Goal: Obtain resource: Download file/media

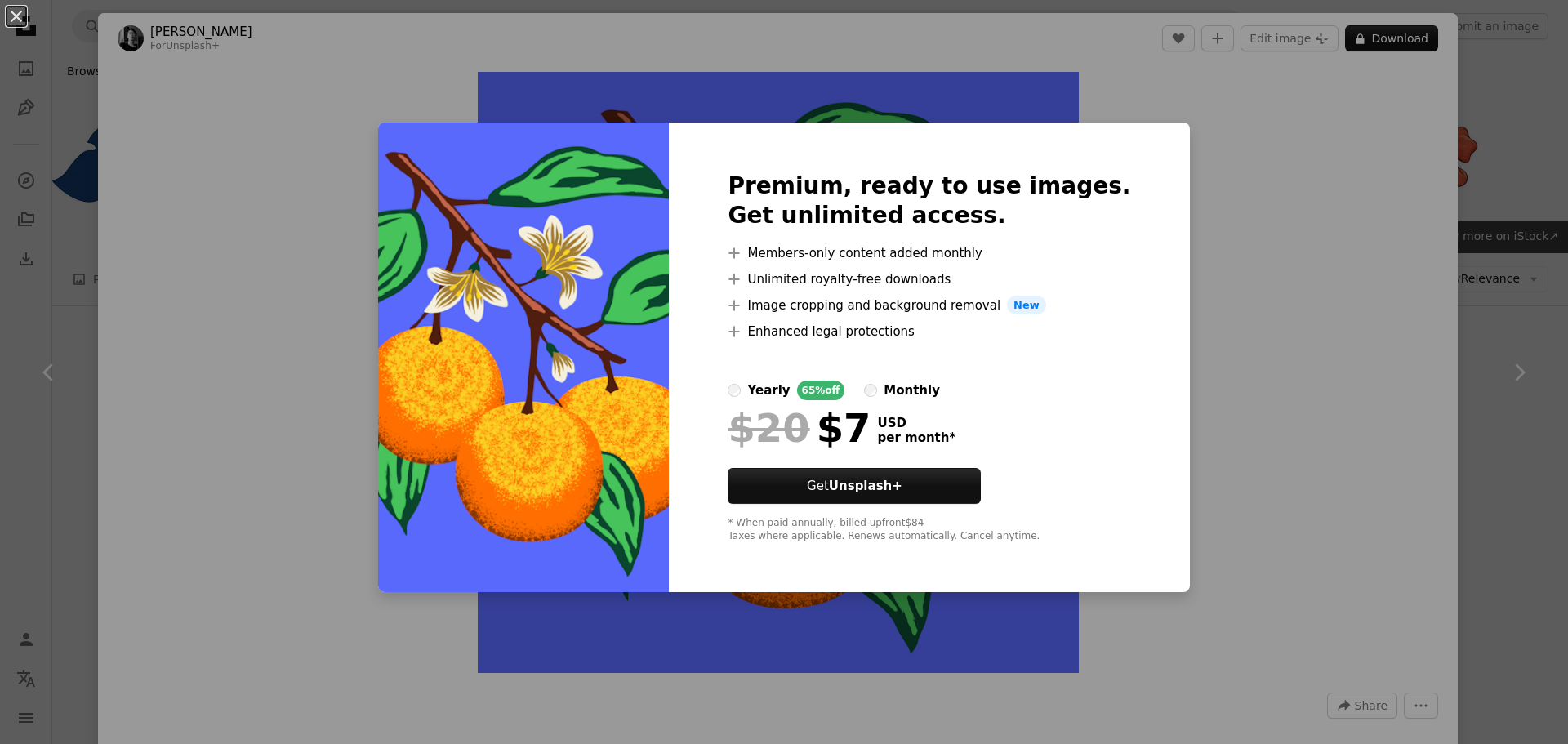
click at [1007, 206] on h2 "Premium, ready to use images. Get unlimited access." at bounding box center [929, 201] width 402 height 59
click at [447, 76] on div "An X shape Premium, ready to use images. Get unlimited access. A plus sign Memb…" at bounding box center [784, 372] width 1568 height 744
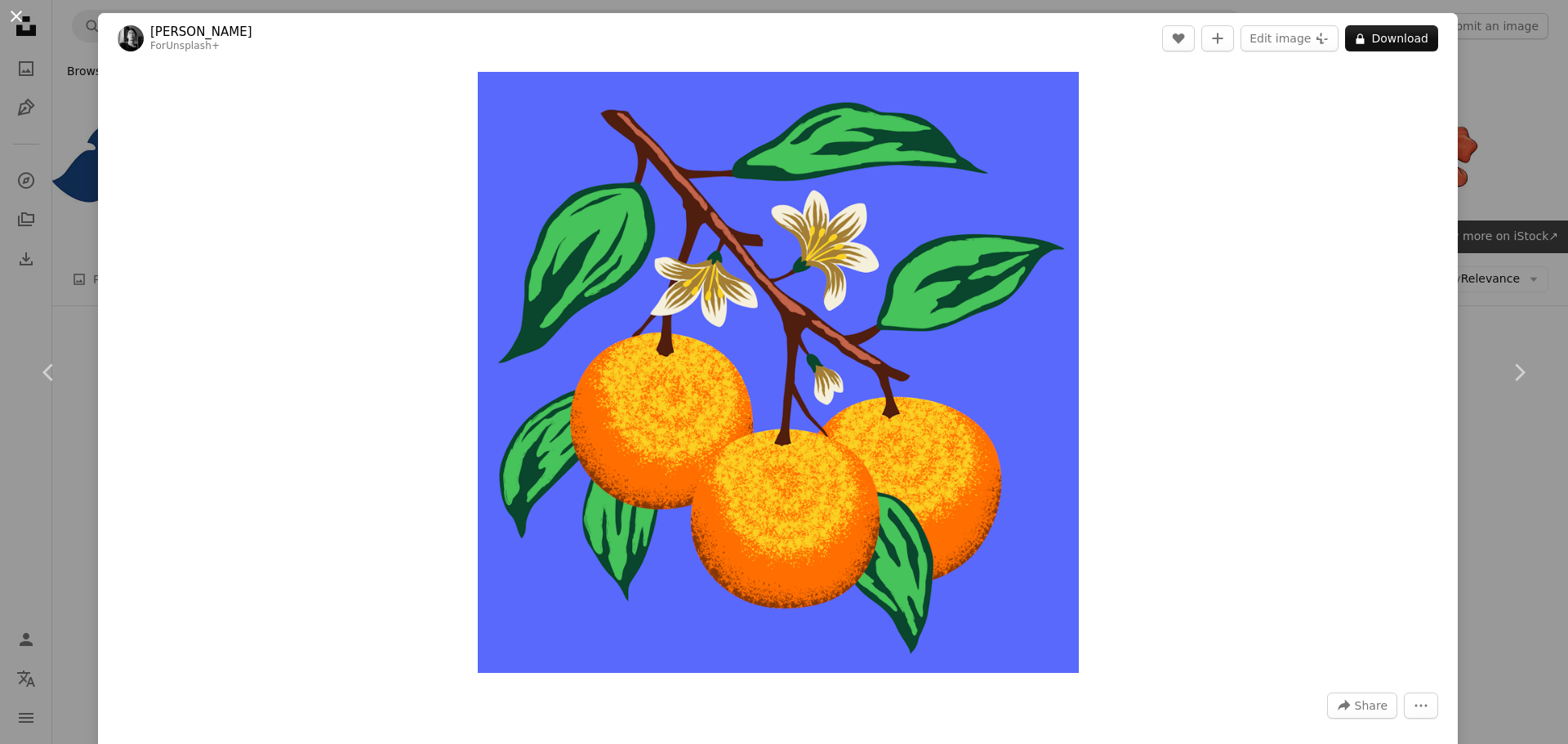
click at [26, 25] on button "An X shape" at bounding box center [16, 16] width 20 height 20
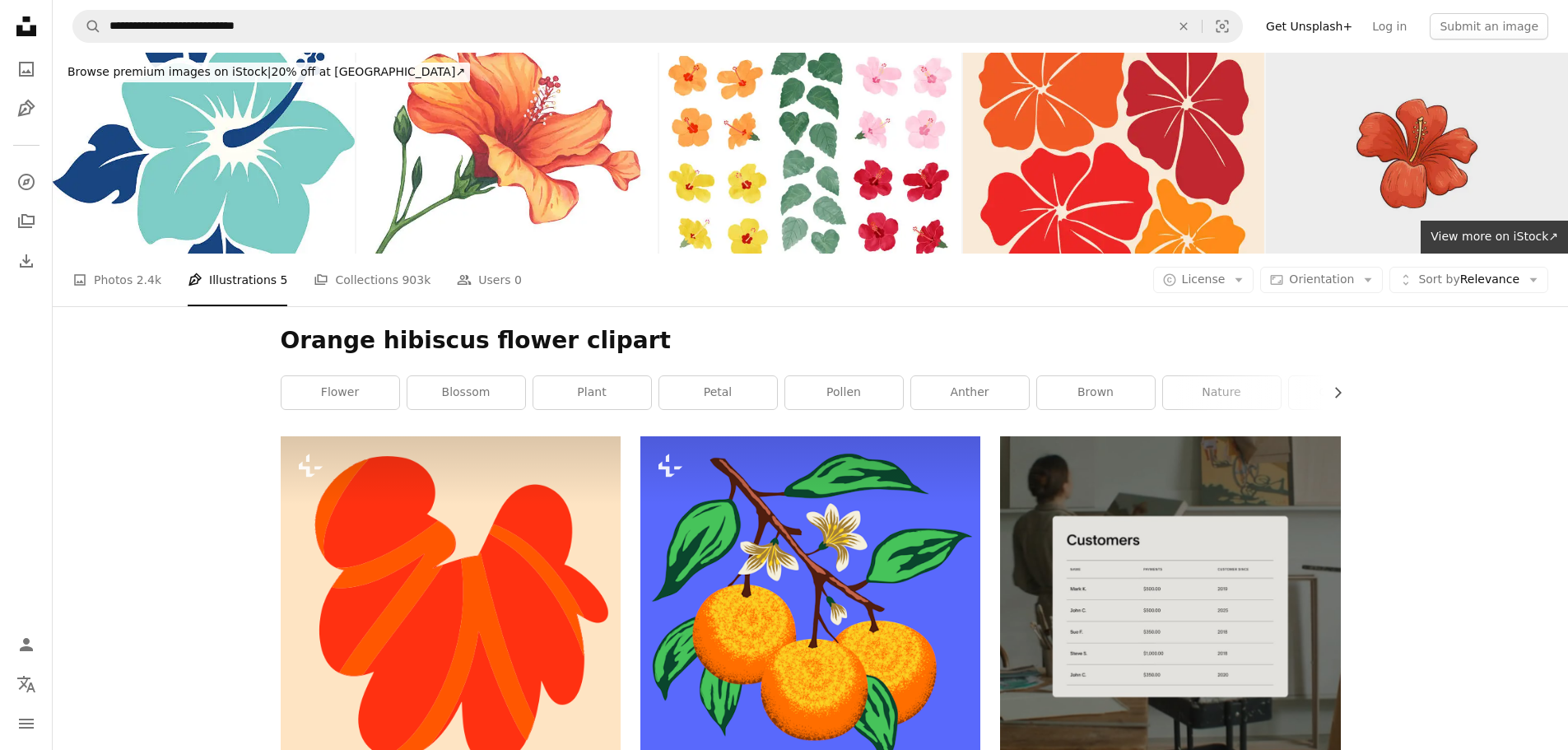
click at [1467, 132] on img at bounding box center [1416, 152] width 302 height 201
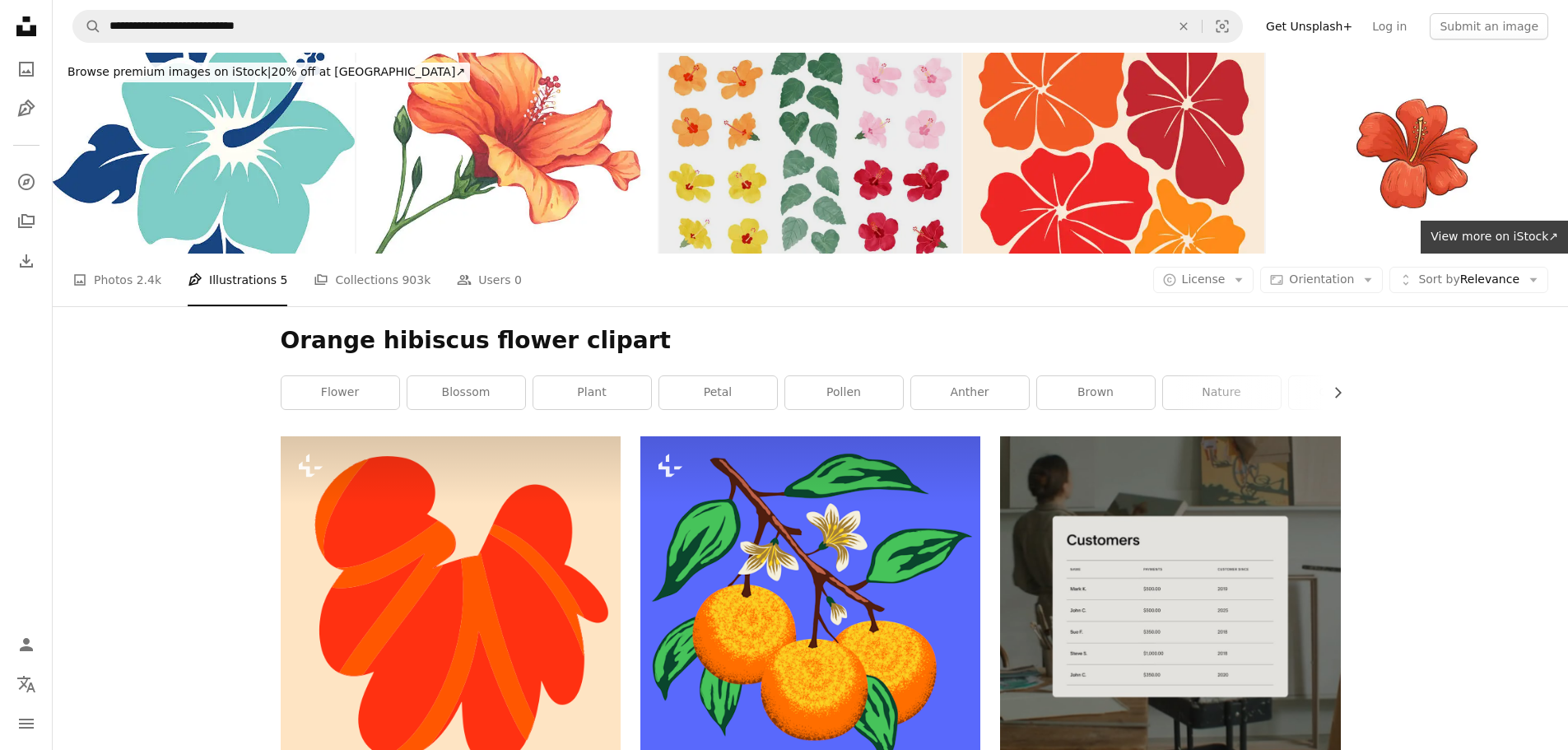
click at [899, 141] on img at bounding box center [810, 152] width 302 height 201
